Goal: Task Accomplishment & Management: Manage account settings

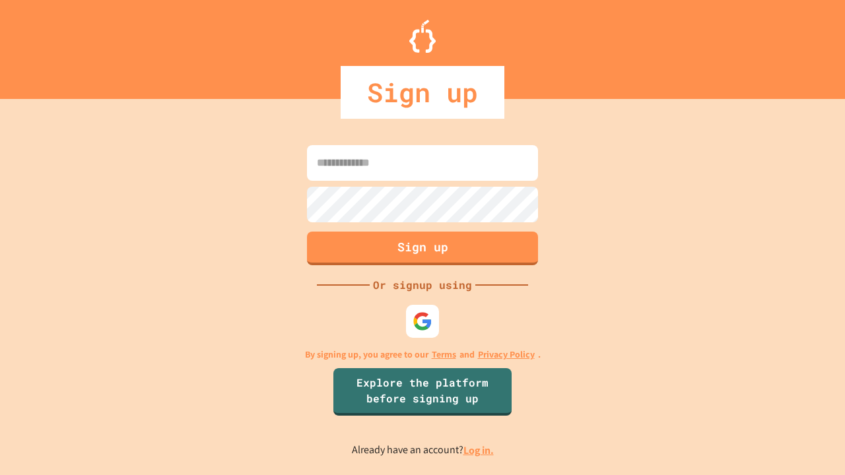
click at [479, 450] on link "Log in." at bounding box center [478, 451] width 30 height 14
